Goal: Task Accomplishment & Management: Complete application form

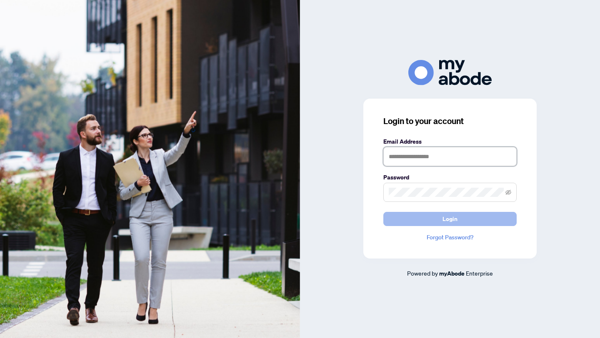
type input "**********"
click at [440, 217] on button "Login" at bounding box center [449, 219] width 133 height 14
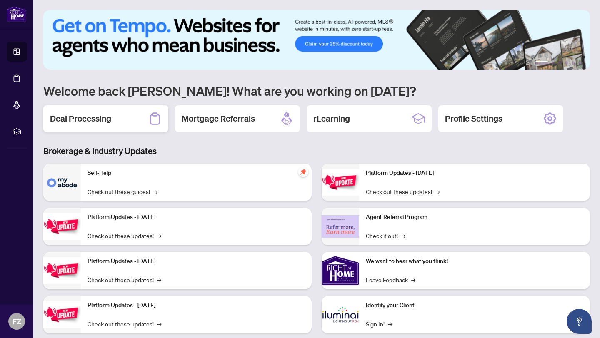
click at [159, 120] on icon at bounding box center [155, 118] width 10 height 12
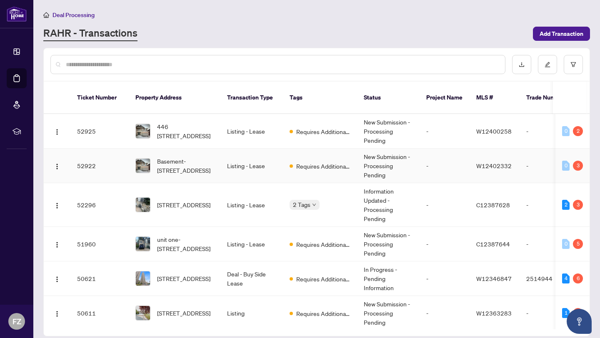
click at [138, 165] on img at bounding box center [143, 166] width 14 height 14
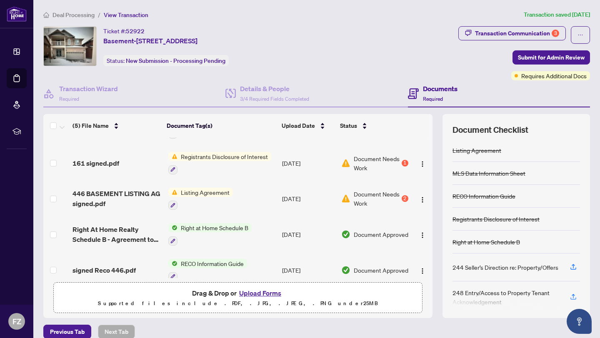
scroll to position [37, 0]
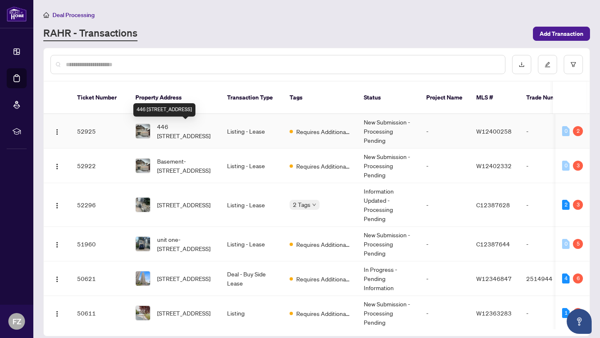
click at [187, 127] on span "446 [STREET_ADDRESS]" at bounding box center [185, 131] width 57 height 18
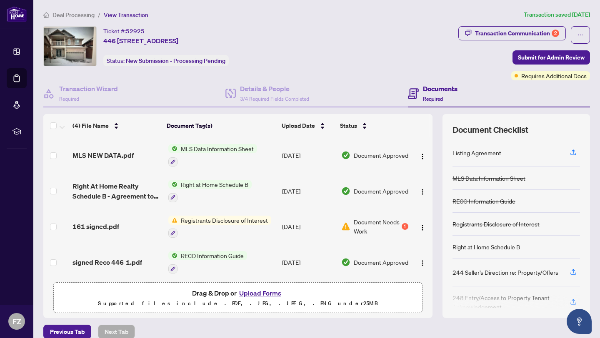
scroll to position [10, 0]
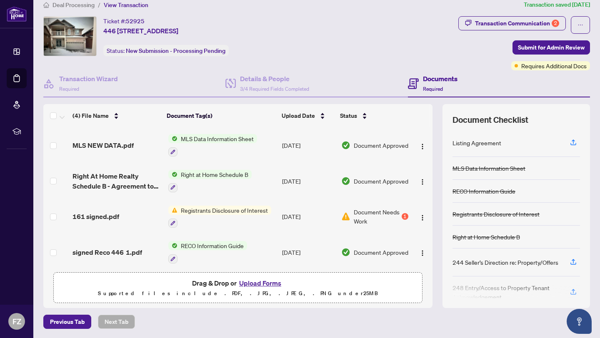
click at [212, 210] on span "Registrants Disclosure of Interest" at bounding box center [224, 210] width 94 height 9
click at [214, 206] on span "Registrants Disclosure of Interest" at bounding box center [224, 210] width 94 height 9
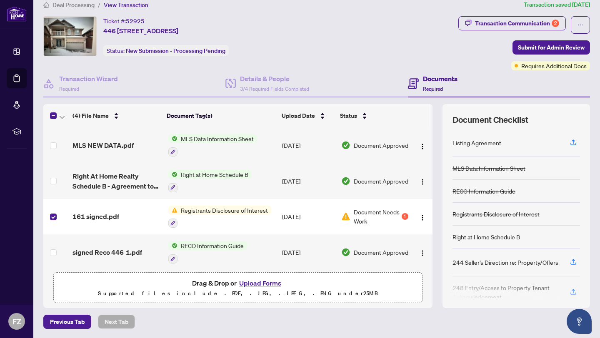
click at [192, 210] on span "Registrants Disclosure of Interest" at bounding box center [224, 210] width 94 height 9
click at [202, 251] on span "Registrants Disclosure of Interest" at bounding box center [223, 248] width 94 height 9
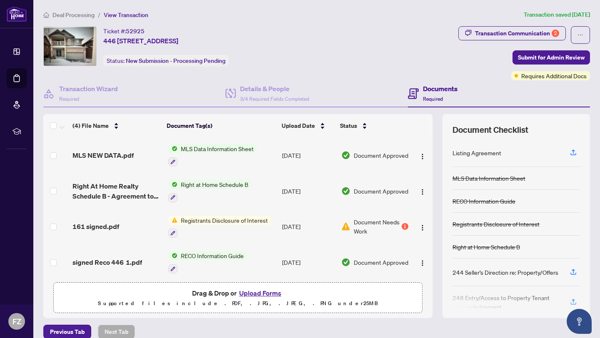
scroll to position [10, 0]
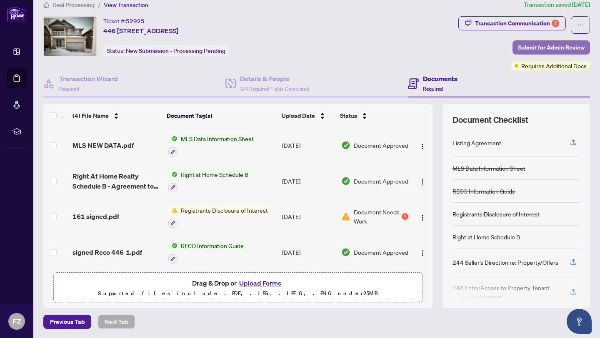
click at [545, 47] on span "Submit for Admin Review" at bounding box center [551, 47] width 67 height 13
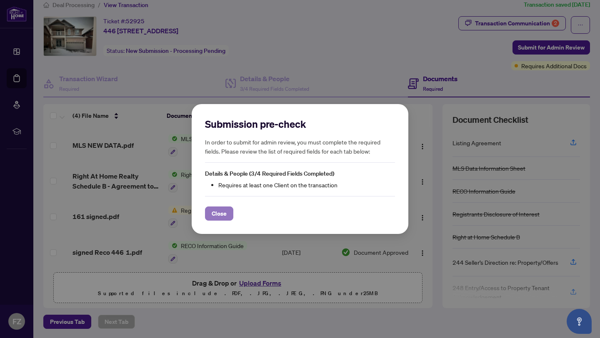
click at [219, 215] on span "Close" at bounding box center [219, 213] width 15 height 13
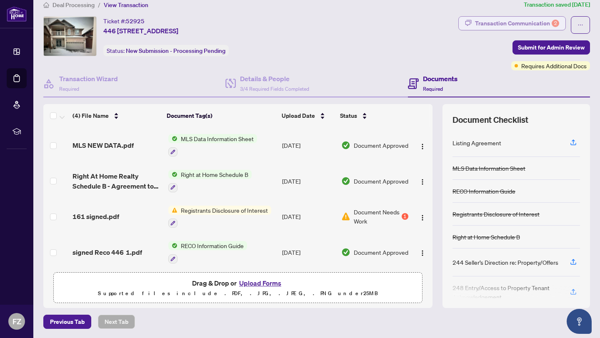
click at [518, 22] on div "Transaction Communication 2" at bounding box center [517, 23] width 84 height 13
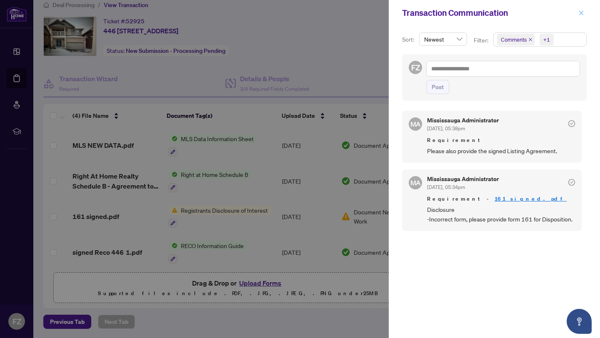
click at [581, 12] on icon "close" at bounding box center [581, 12] width 5 height 5
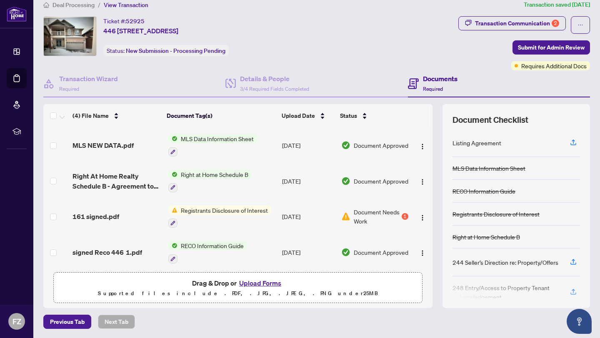
scroll to position [2, 0]
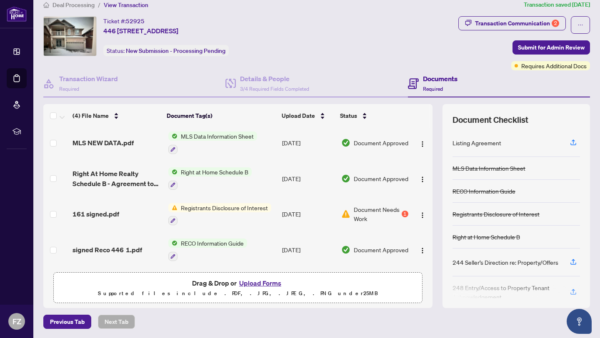
click at [207, 205] on span "Registrants Disclosure of Interest" at bounding box center [224, 207] width 94 height 9
click at [207, 206] on span "Registrants Disclosure of Interest" at bounding box center [224, 207] width 94 height 9
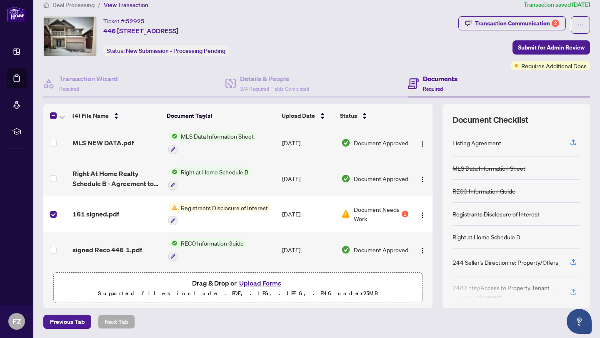
click at [223, 204] on span "Registrants Disclosure of Interest" at bounding box center [224, 207] width 94 height 9
click at [200, 245] on span "Registrants Disclosure of Interest" at bounding box center [223, 246] width 94 height 9
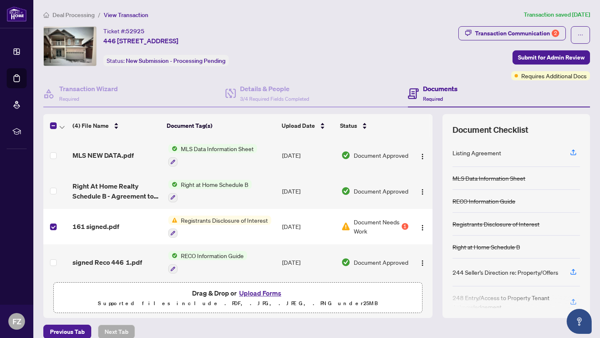
click at [254, 294] on button "Upload Forms" at bounding box center [260, 293] width 47 height 11
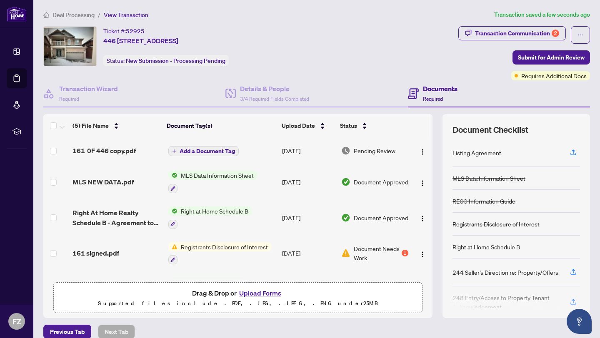
click at [204, 245] on span "Registrants Disclosure of Interest" at bounding box center [224, 246] width 94 height 9
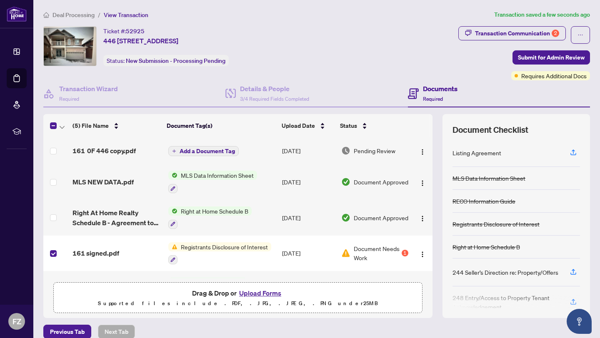
click at [190, 243] on span "Registrants Disclosure of Interest" at bounding box center [224, 246] width 94 height 9
click at [197, 286] on span "Registrants Disclosure of Interest" at bounding box center [223, 285] width 94 height 9
click at [210, 245] on span "Registrants Disclosure of Interest" at bounding box center [224, 246] width 94 height 9
click at [313, 264] on td "[DATE]" at bounding box center [308, 254] width 59 height 36
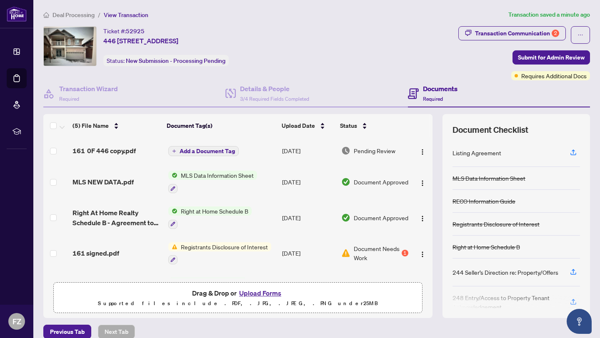
click at [259, 292] on button "Upload Forms" at bounding box center [260, 293] width 47 height 11
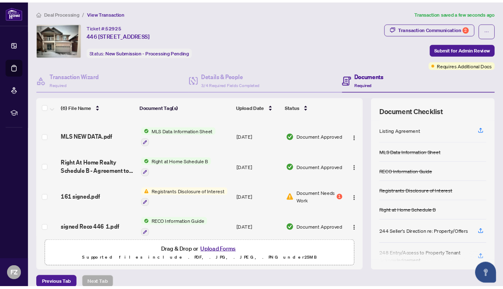
scroll to position [56, 0]
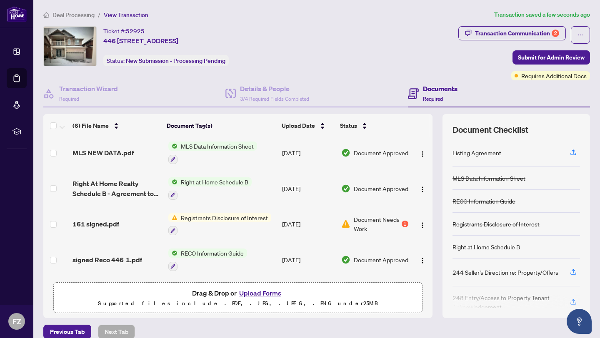
click at [219, 216] on span "Registrants Disclosure of Interest" at bounding box center [224, 217] width 94 height 9
click at [91, 222] on span "161 signed.pdf" at bounding box center [95, 224] width 47 height 10
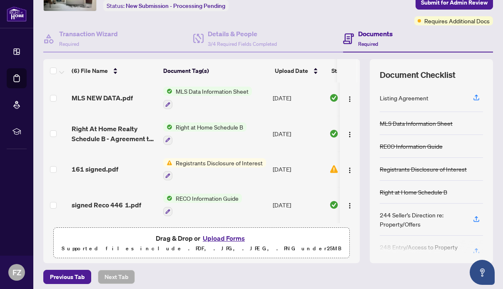
scroll to position [59, 0]
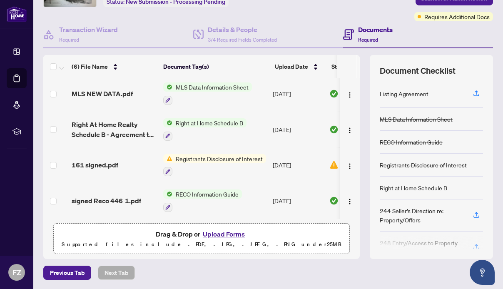
click at [212, 232] on button "Upload Forms" at bounding box center [223, 234] width 47 height 11
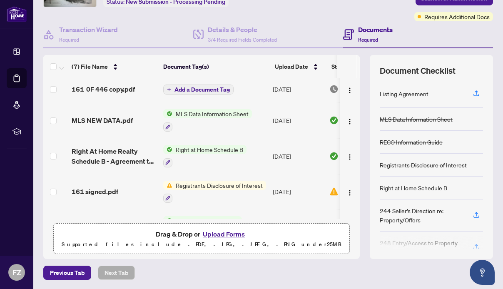
scroll to position [0, 0]
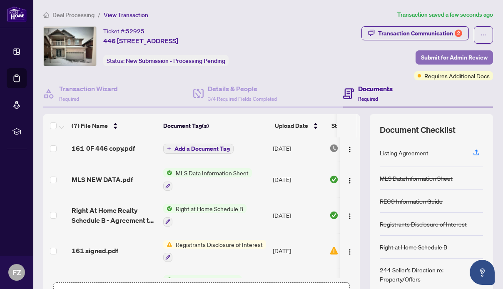
click at [435, 54] on span "Submit for Admin Review" at bounding box center [454, 57] width 67 height 13
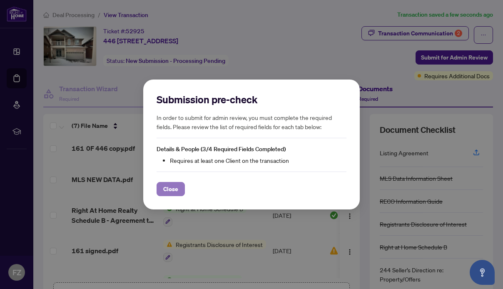
click at [167, 186] on span "Close" at bounding box center [170, 188] width 15 height 13
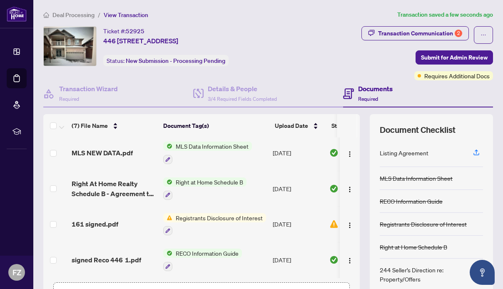
scroll to position [59, 0]
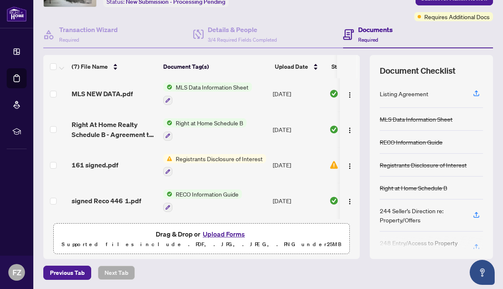
click at [197, 155] on span "Registrants Disclosure of Interest" at bounding box center [219, 158] width 94 height 9
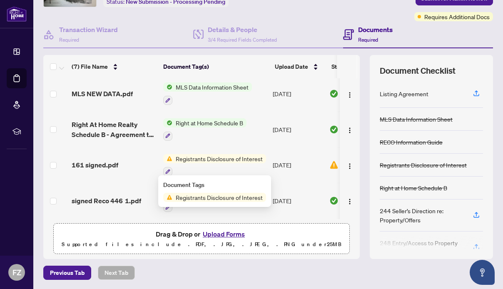
click at [183, 199] on span "Registrants Disclosure of Interest" at bounding box center [219, 197] width 94 height 9
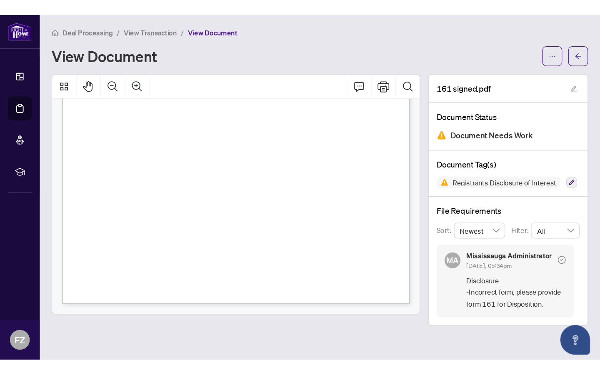
scroll to position [5, 0]
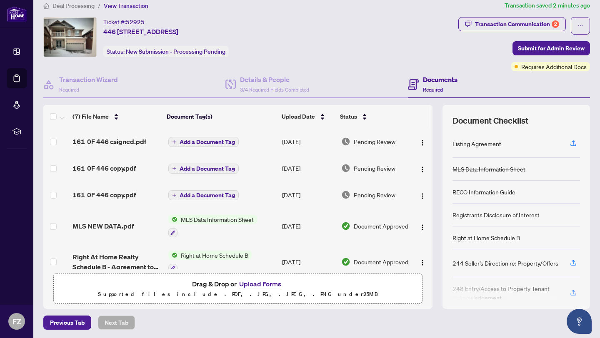
click at [140, 7] on span "View Transaction" at bounding box center [126, 5] width 45 height 7
click at [77, 5] on span "Deal Processing" at bounding box center [73, 5] width 42 height 7
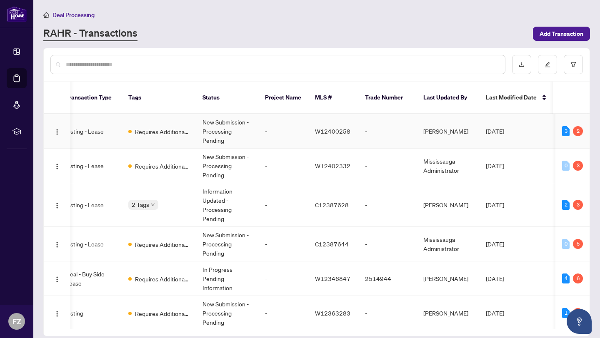
scroll to position [0, 89]
